Goal: Check status: Check status

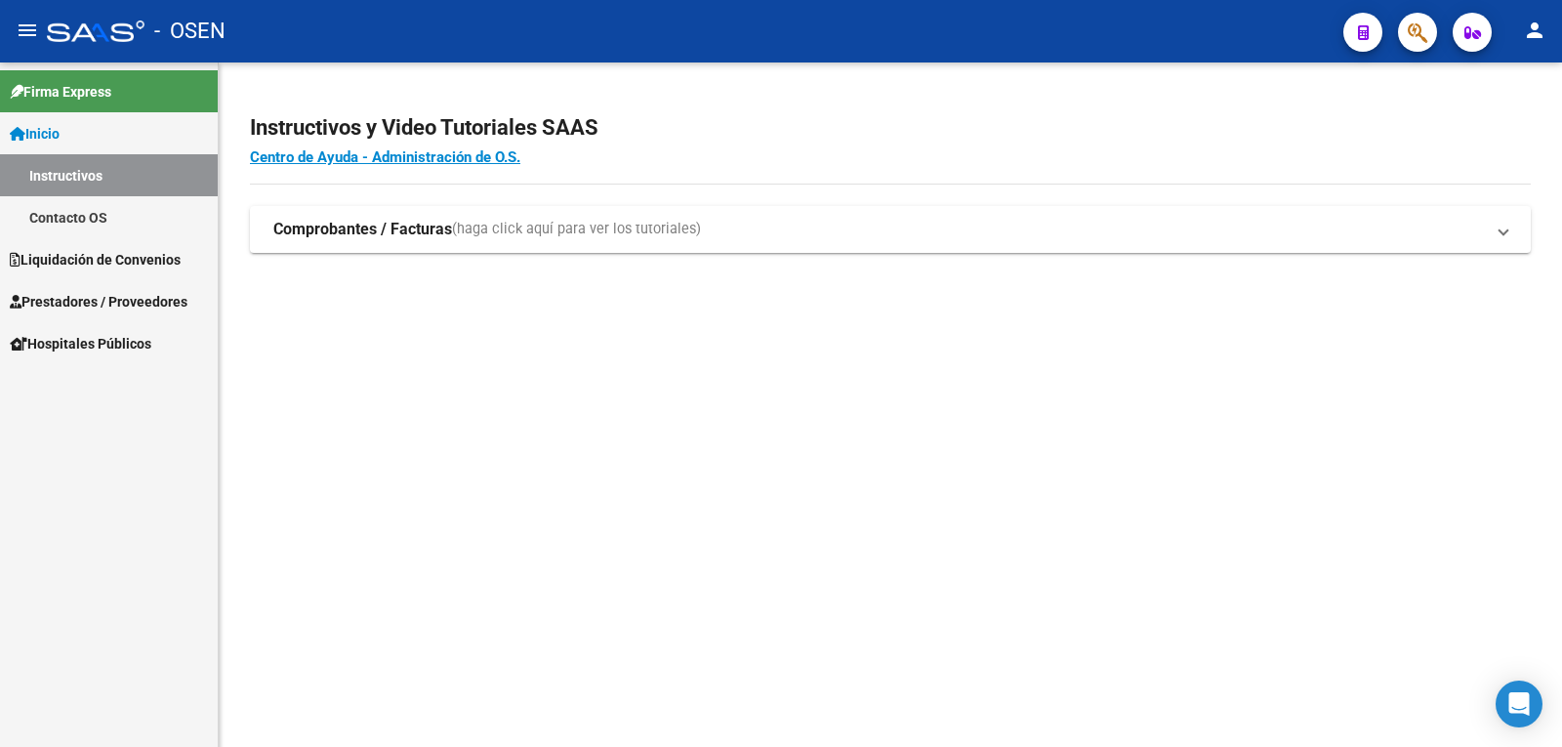
click at [124, 253] on span "Liquidación de Convenios" at bounding box center [95, 259] width 171 height 21
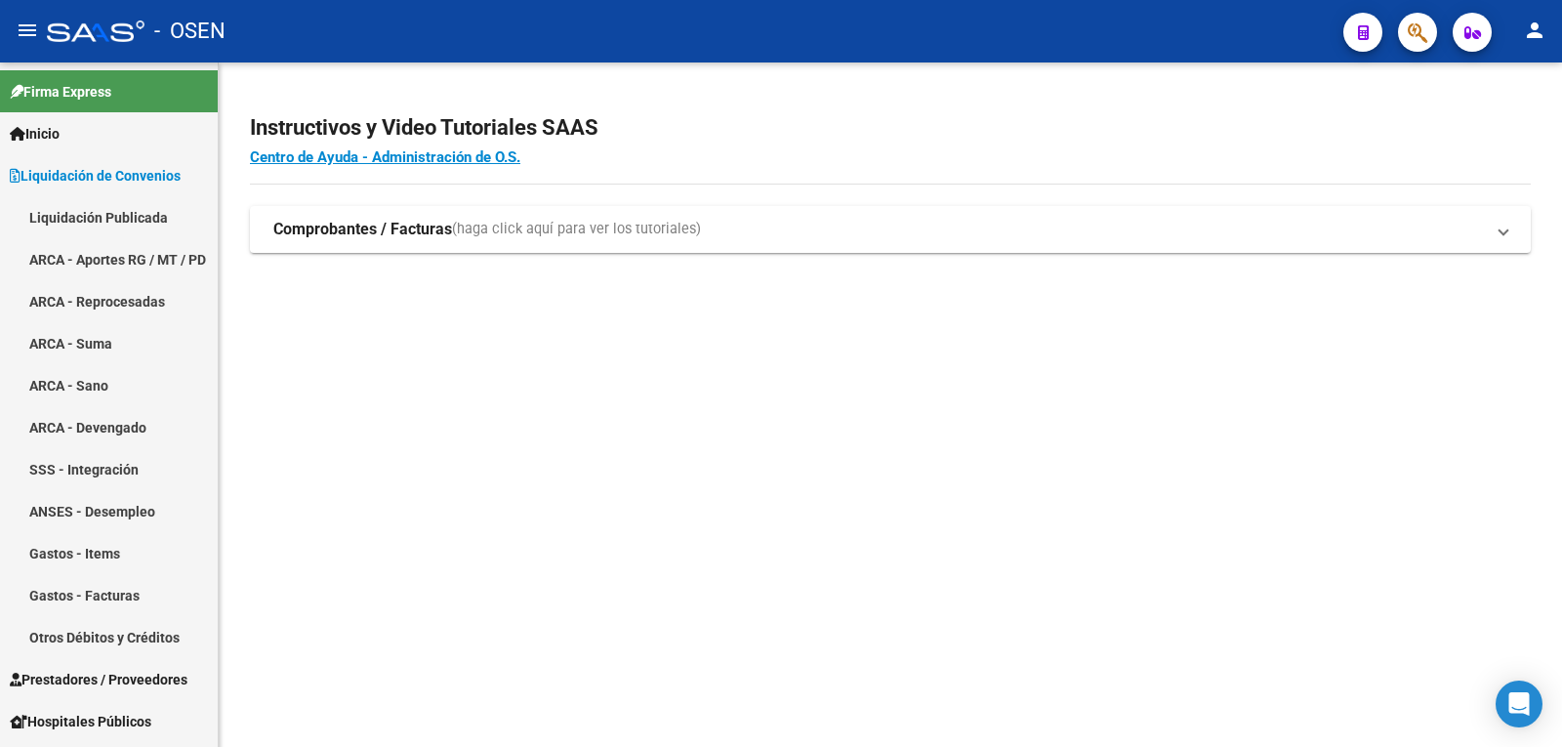
click at [106, 260] on link "ARCA - Aportes RG / MT / PD" at bounding box center [109, 259] width 218 height 42
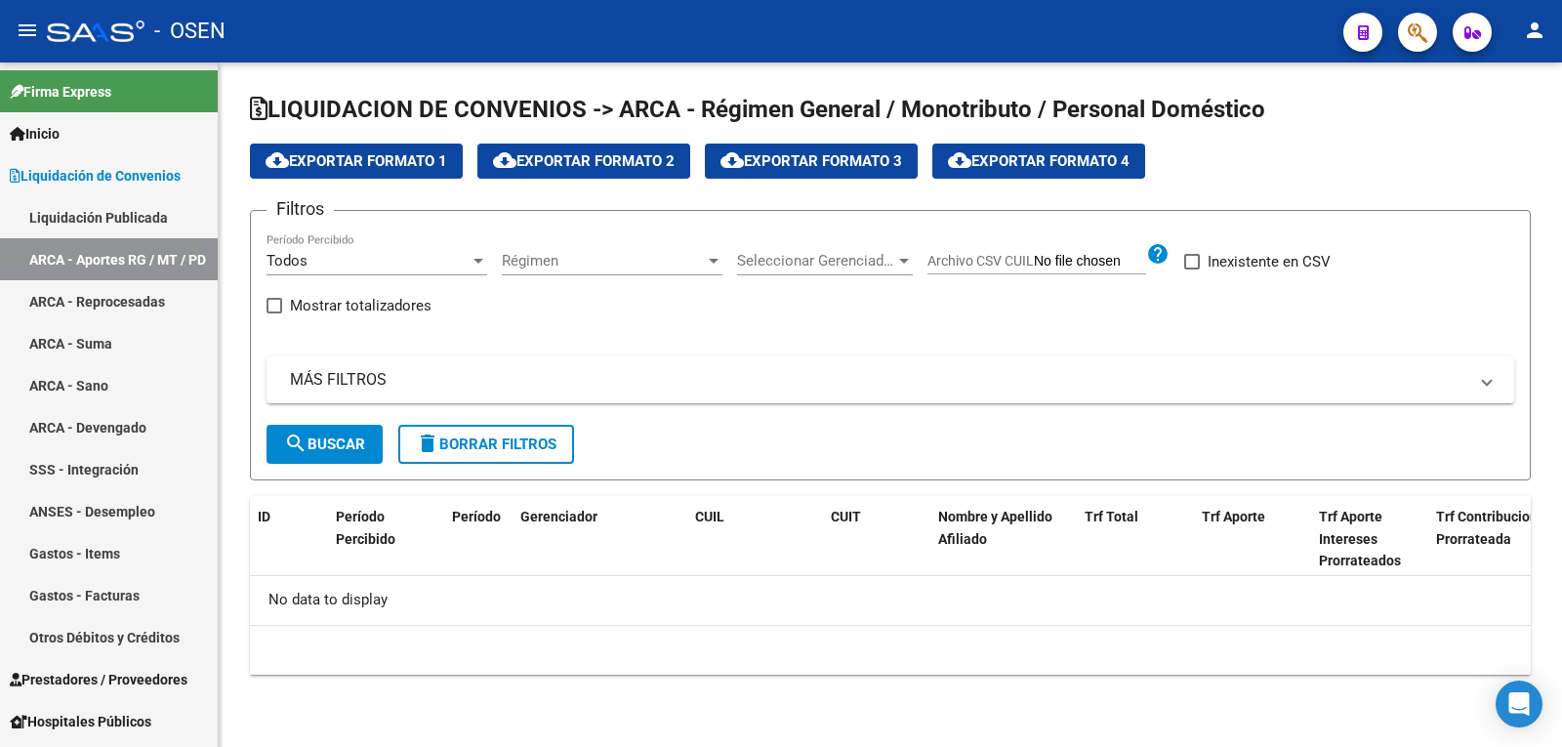
click at [150, 214] on link "Liquidación Publicada" at bounding box center [109, 217] width 218 height 42
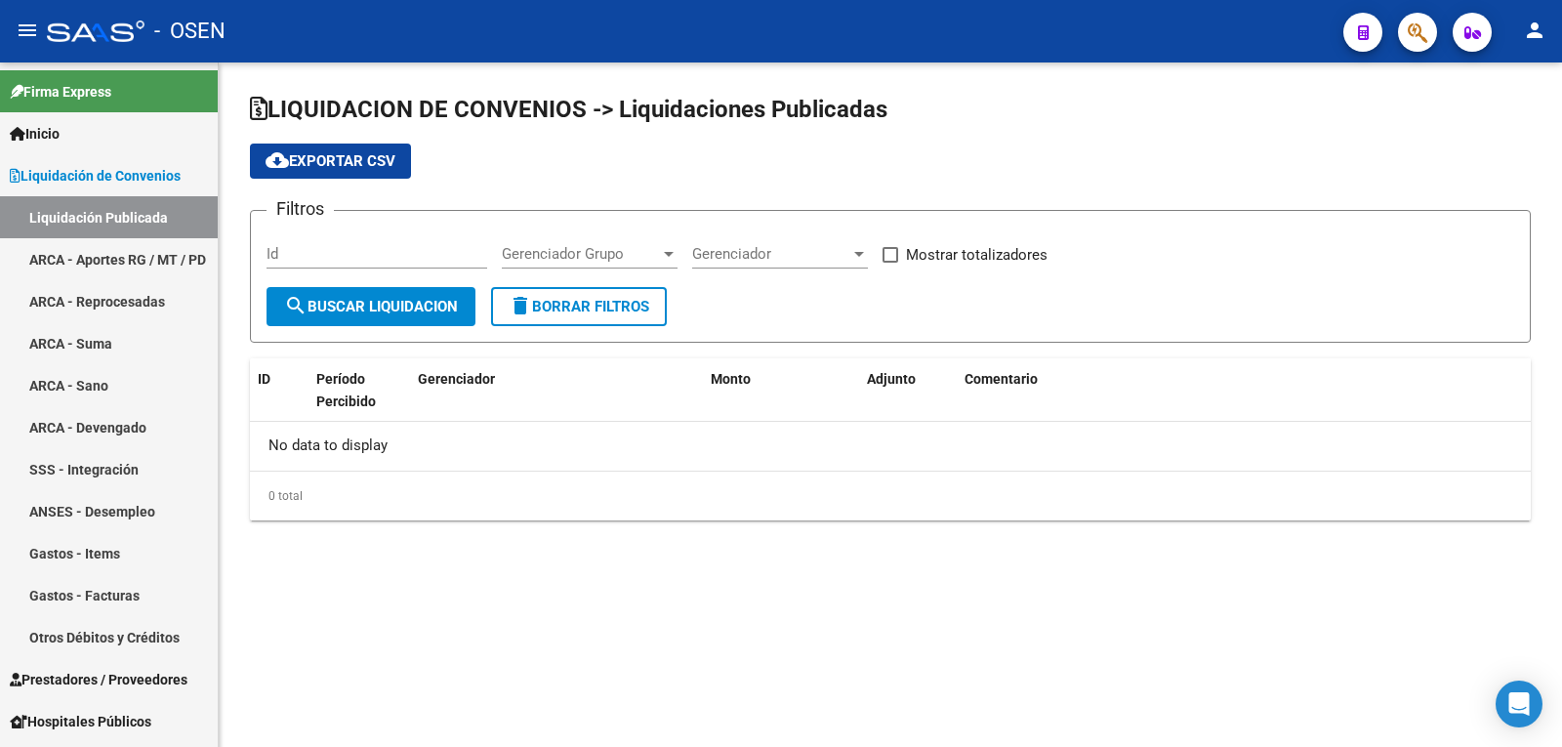
checkbox input "true"
click at [413, 300] on span "search Buscar Liquidacion" at bounding box center [371, 307] width 174 height 18
click at [361, 298] on span "search Buscar Liquidacion" at bounding box center [371, 307] width 174 height 18
